Goal: Check status

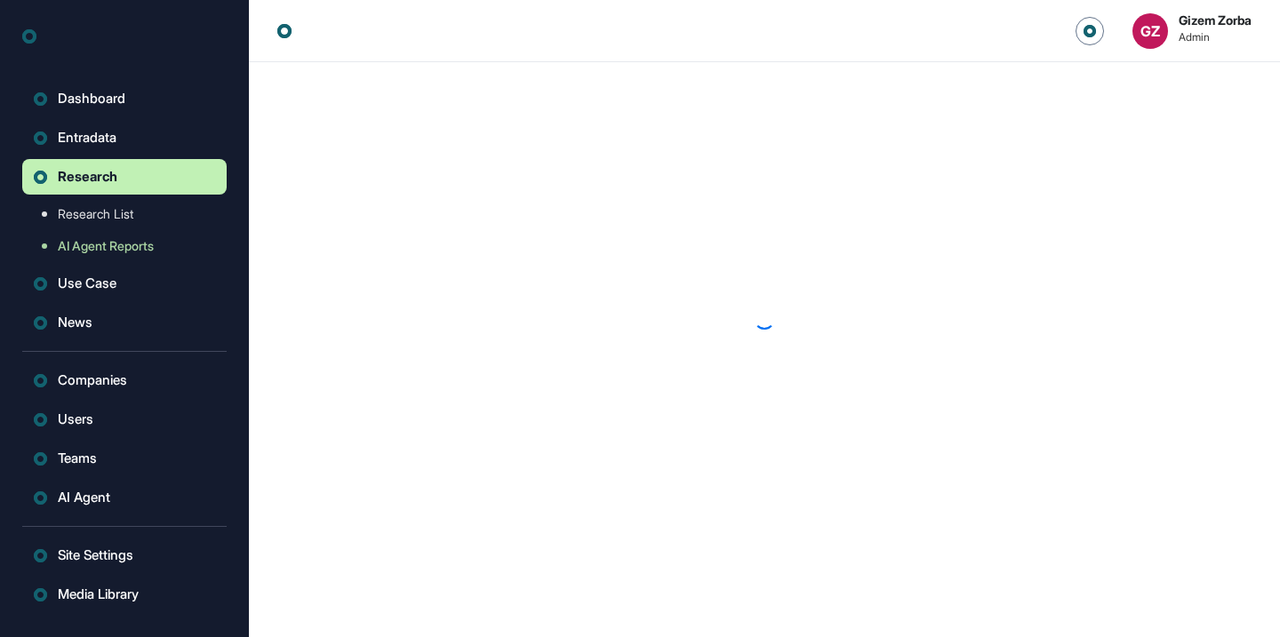
scroll to position [1, 1]
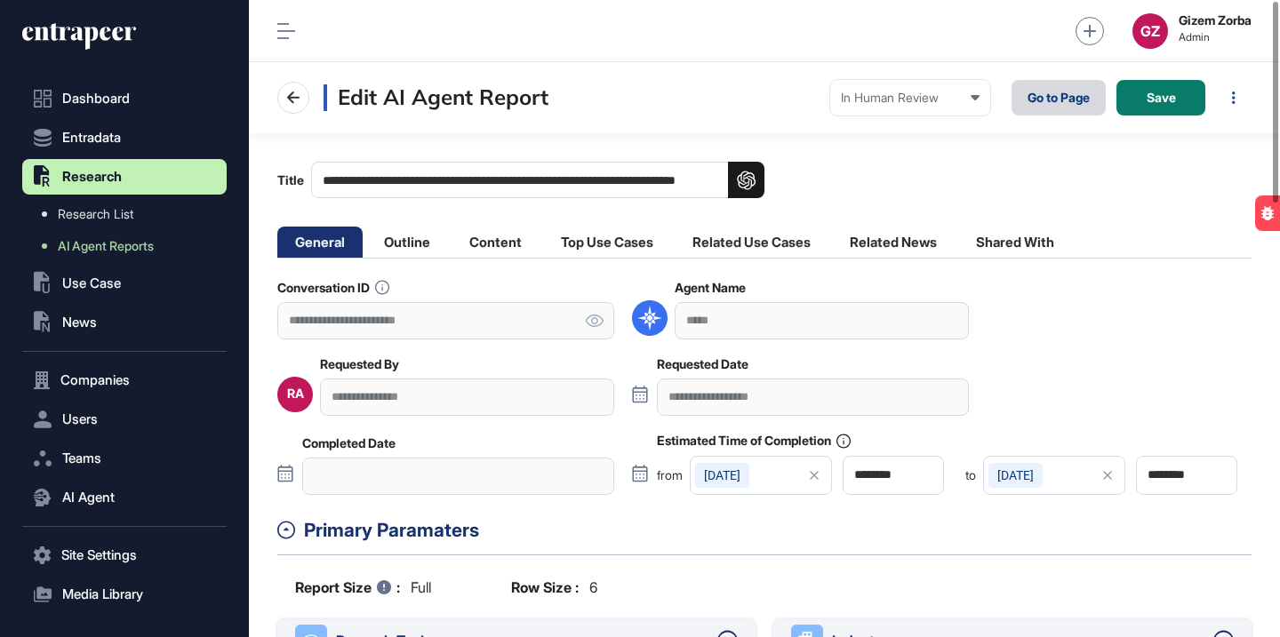
click at [1041, 95] on link "Go to Page" at bounding box center [1059, 98] width 94 height 36
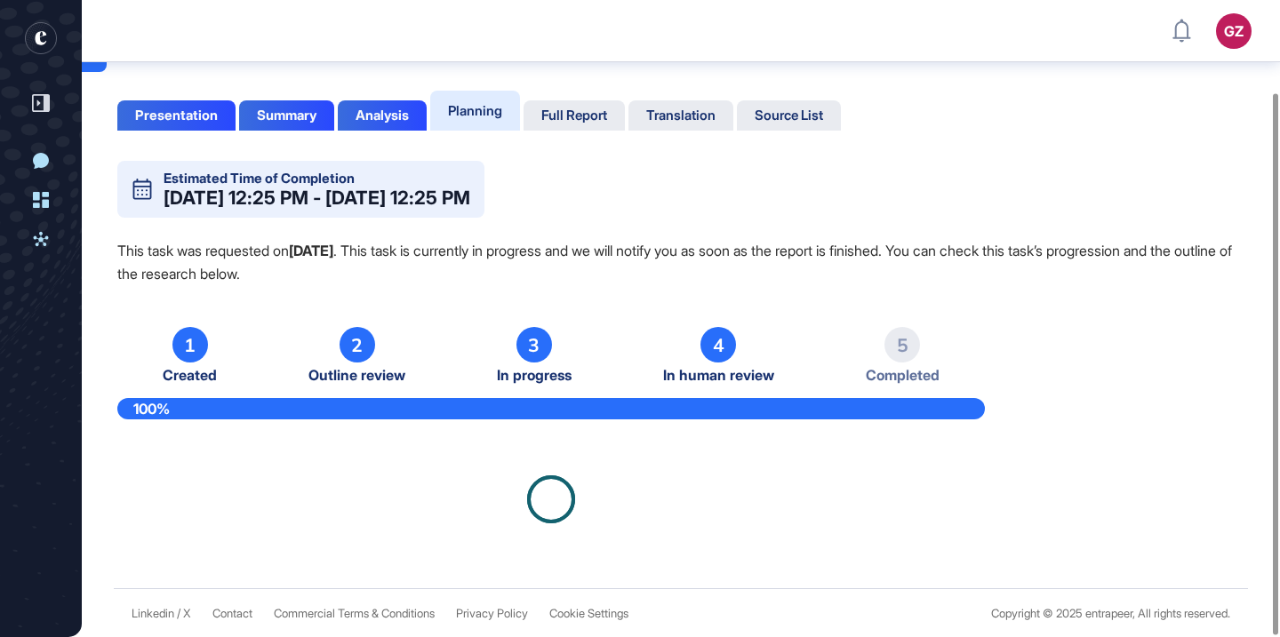
scroll to position [110, 0]
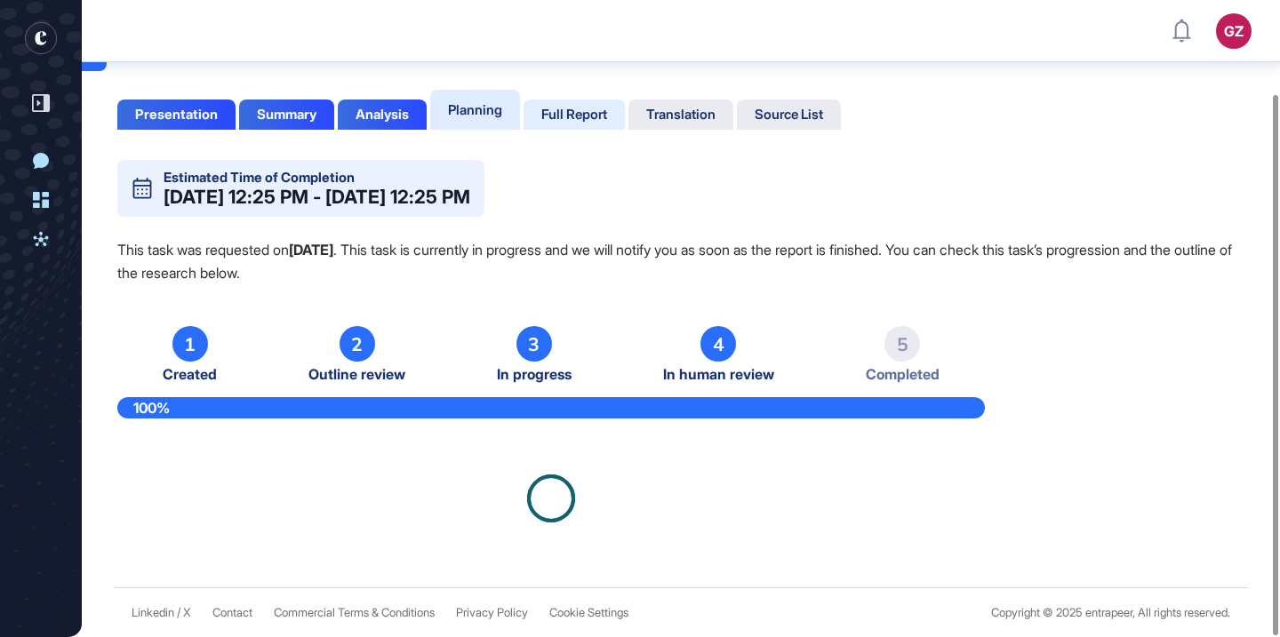
click at [589, 111] on div "Full Report" at bounding box center [574, 115] width 66 height 16
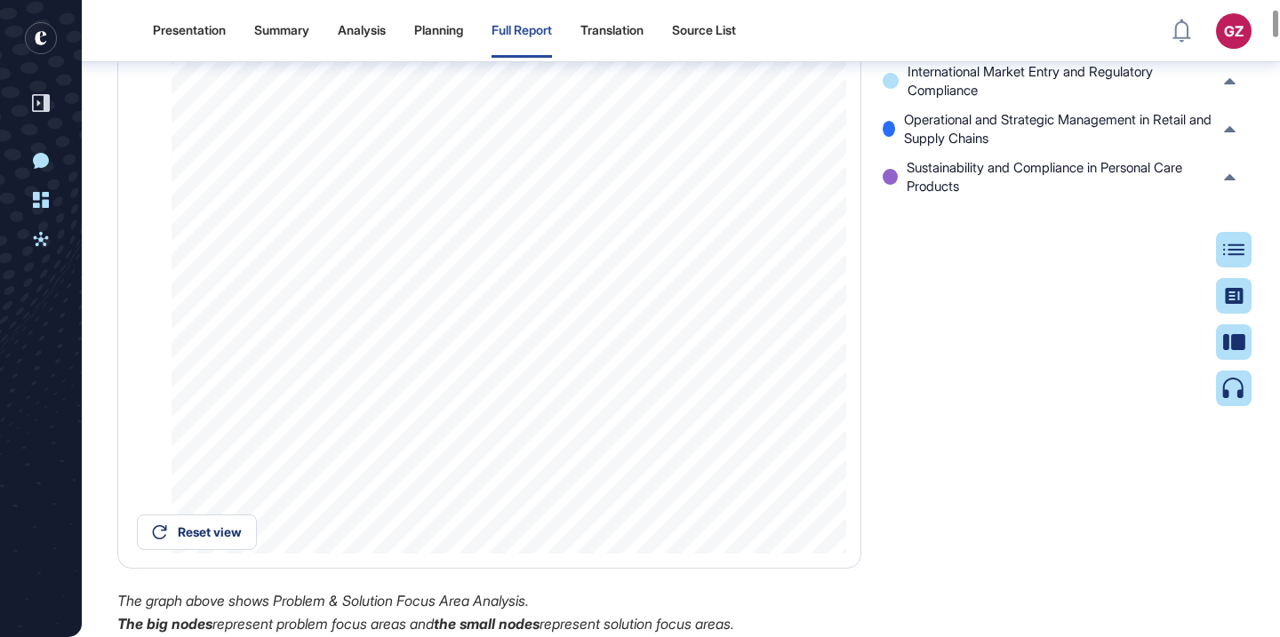
scroll to position [2062, 0]
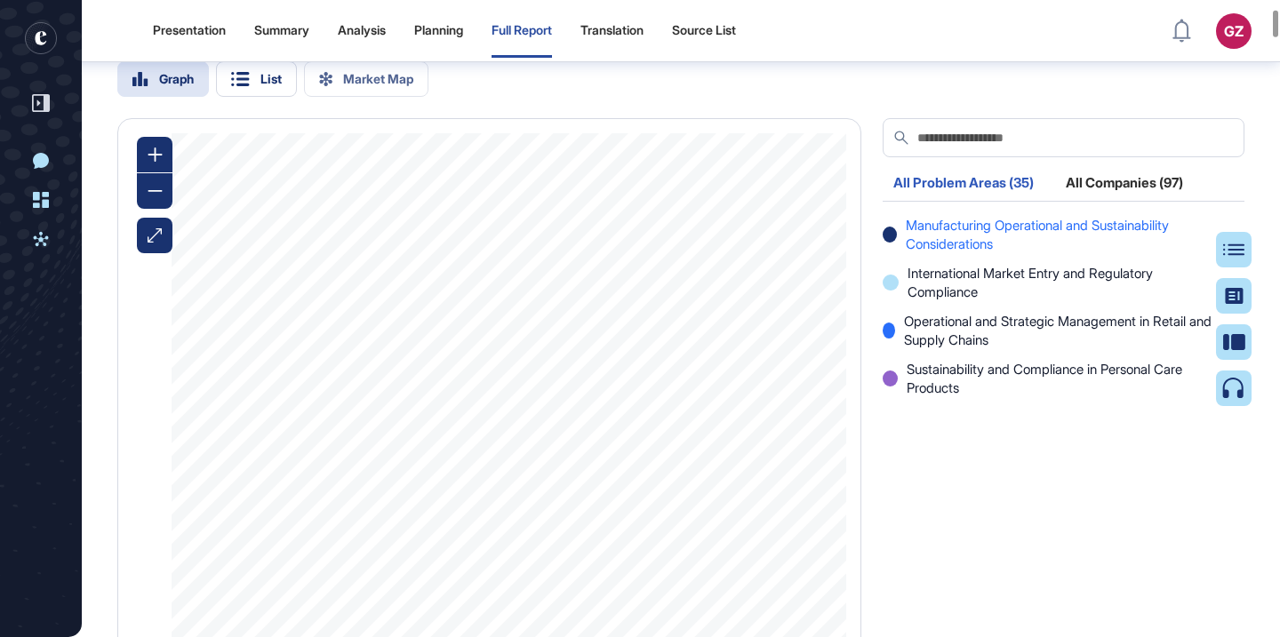
click at [997, 253] on span "Manufacturing Operational and Sustainability Considerations" at bounding box center [1060, 234] width 309 height 37
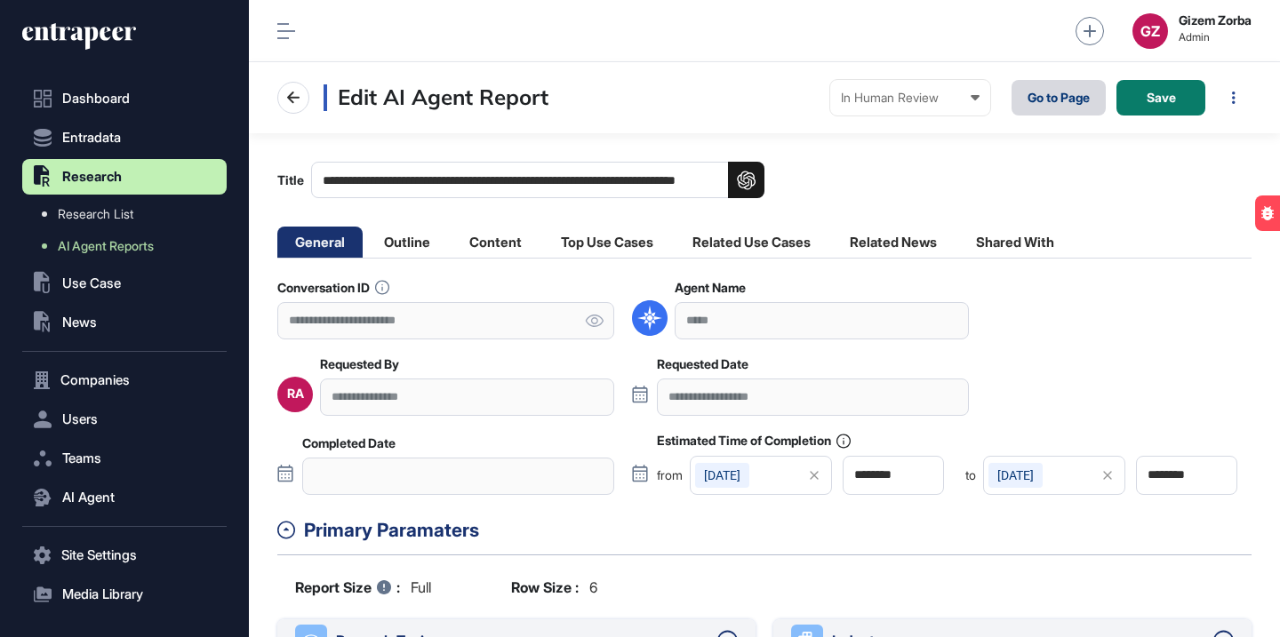
scroll to position [1, 1]
